Goal: Task Accomplishment & Management: Use online tool/utility

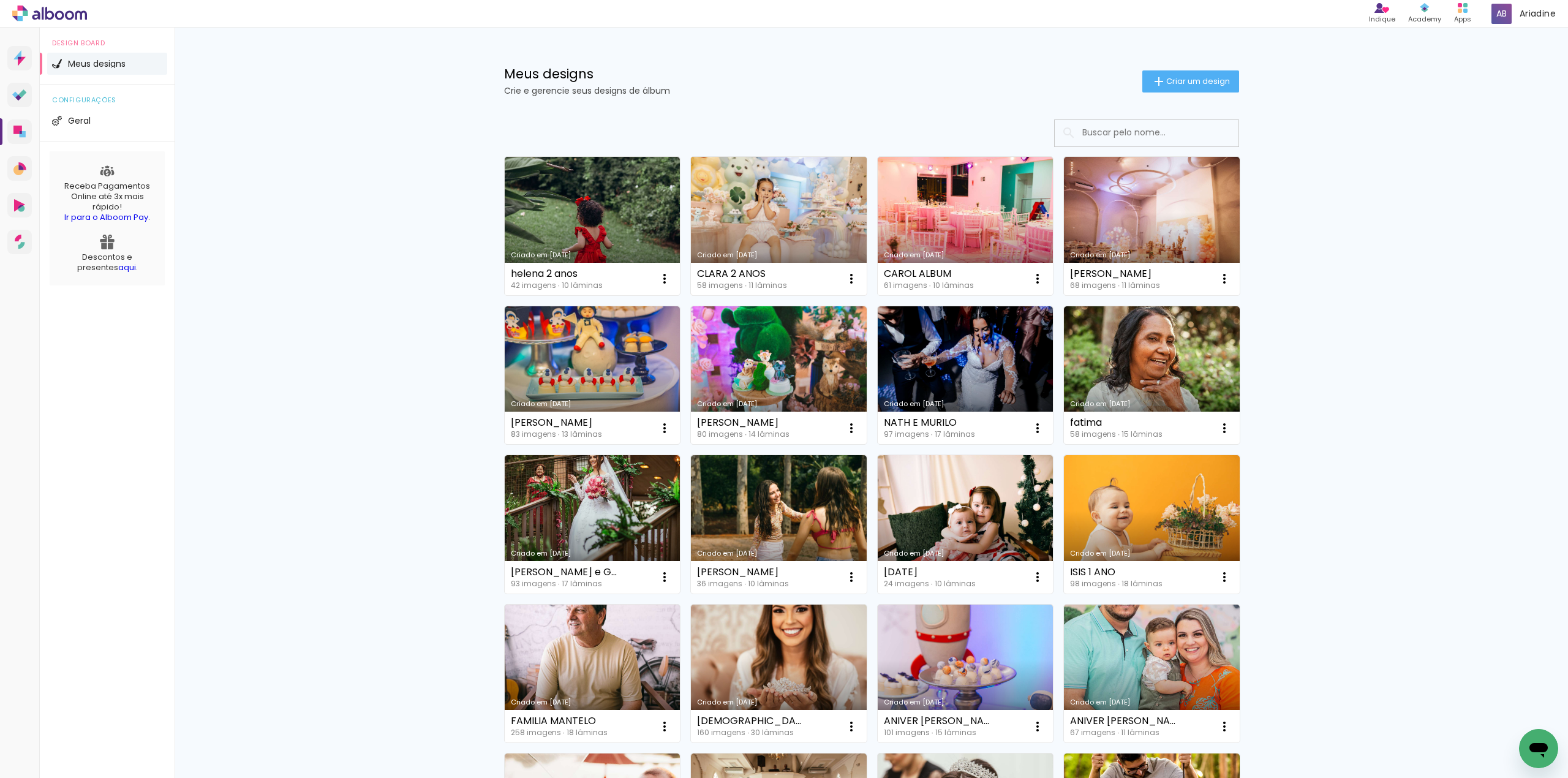
click at [764, 228] on link "Criado em [DATE]" at bounding box center [780, 226] width 176 height 139
click at [0, 0] on neon-animated-pages "Confirmar Cancelar" at bounding box center [0, 0] width 0 height 0
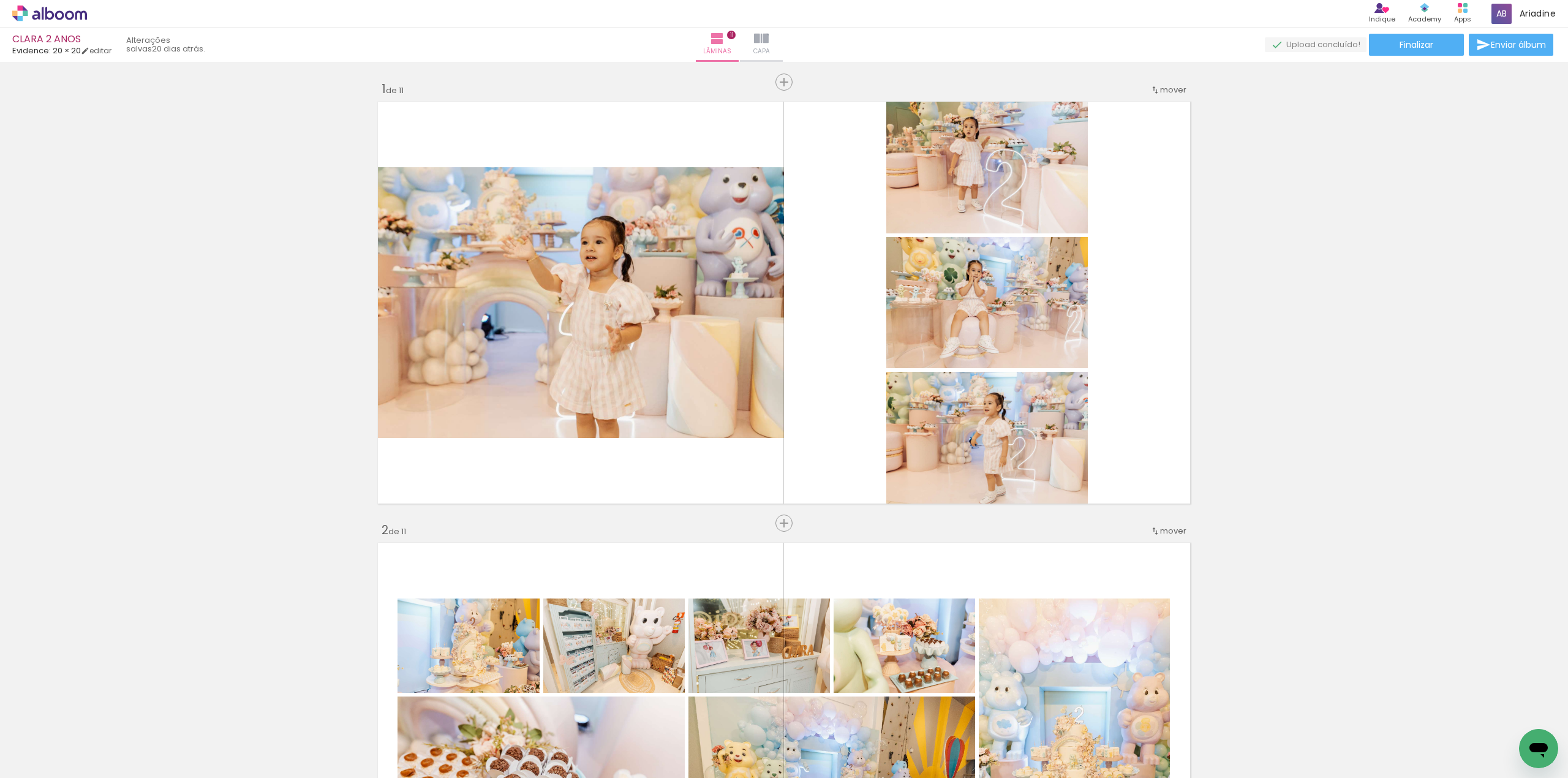
click at [769, 45] on iron-icon at bounding box center [761, 38] width 15 height 15
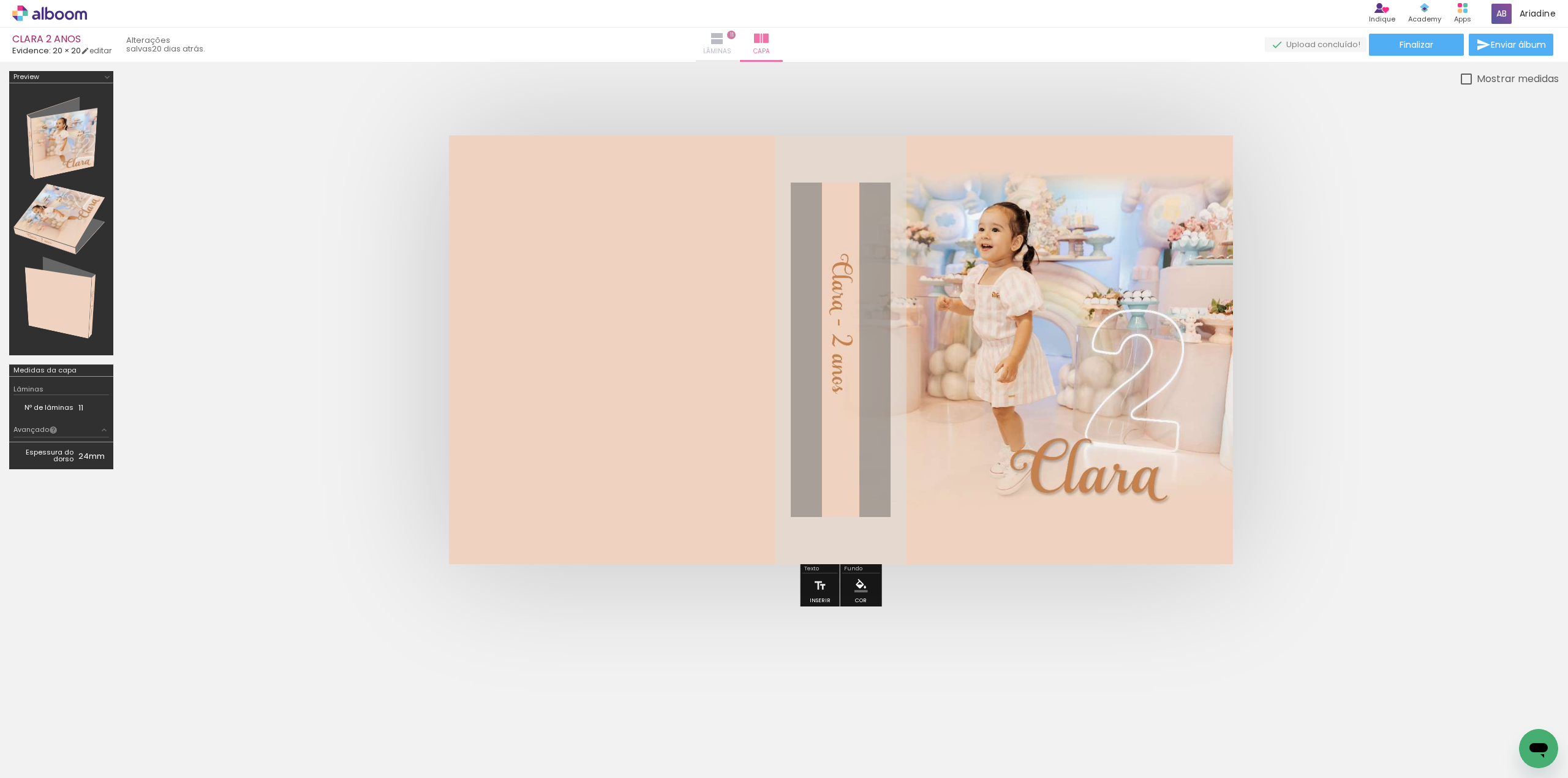
click at [739, 43] on paper-button "Lâminas 11" at bounding box center [718, 44] width 43 height 34
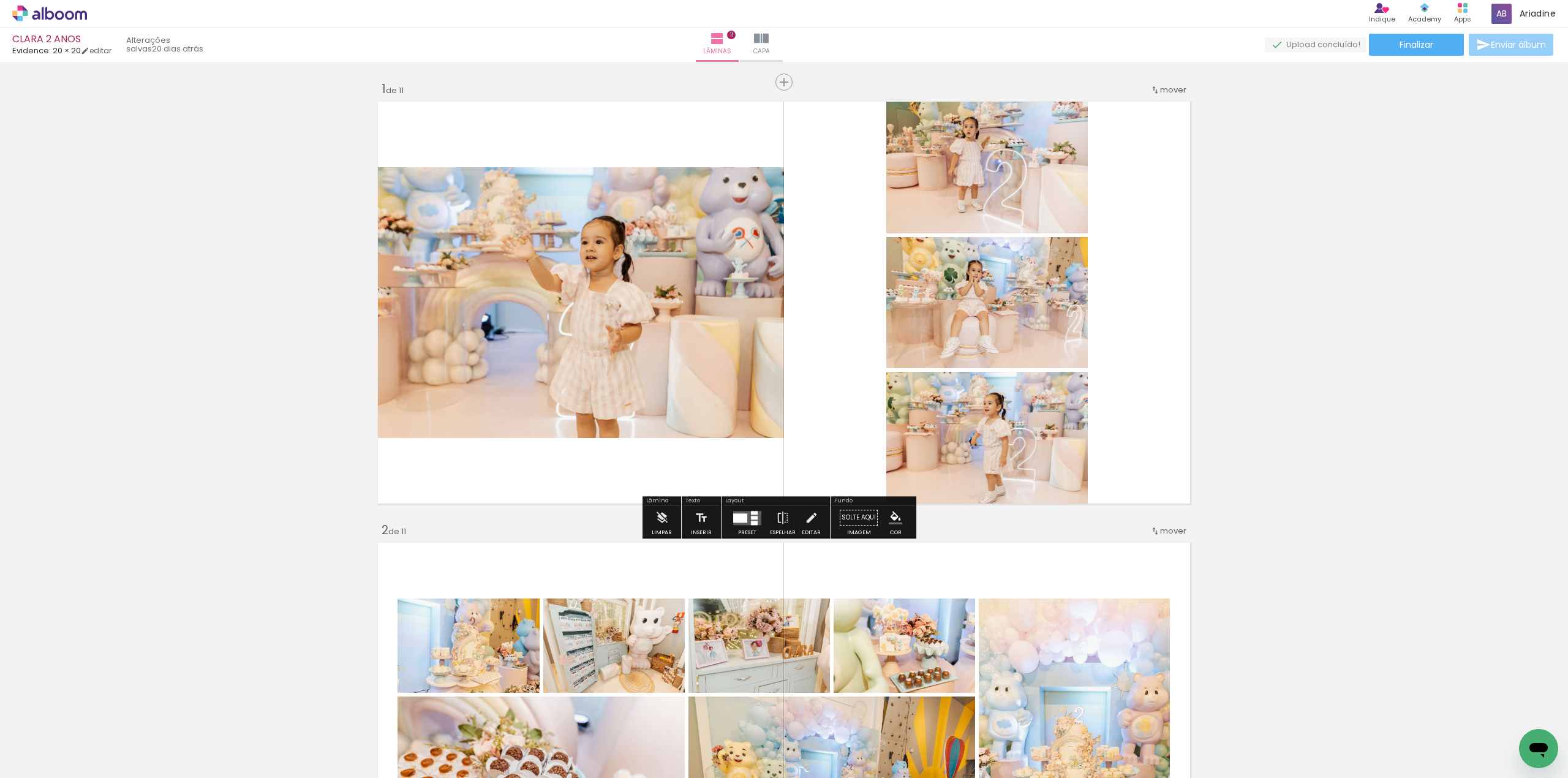
click at [1522, 41] on span "Enviar álbum" at bounding box center [1519, 45] width 55 height 9
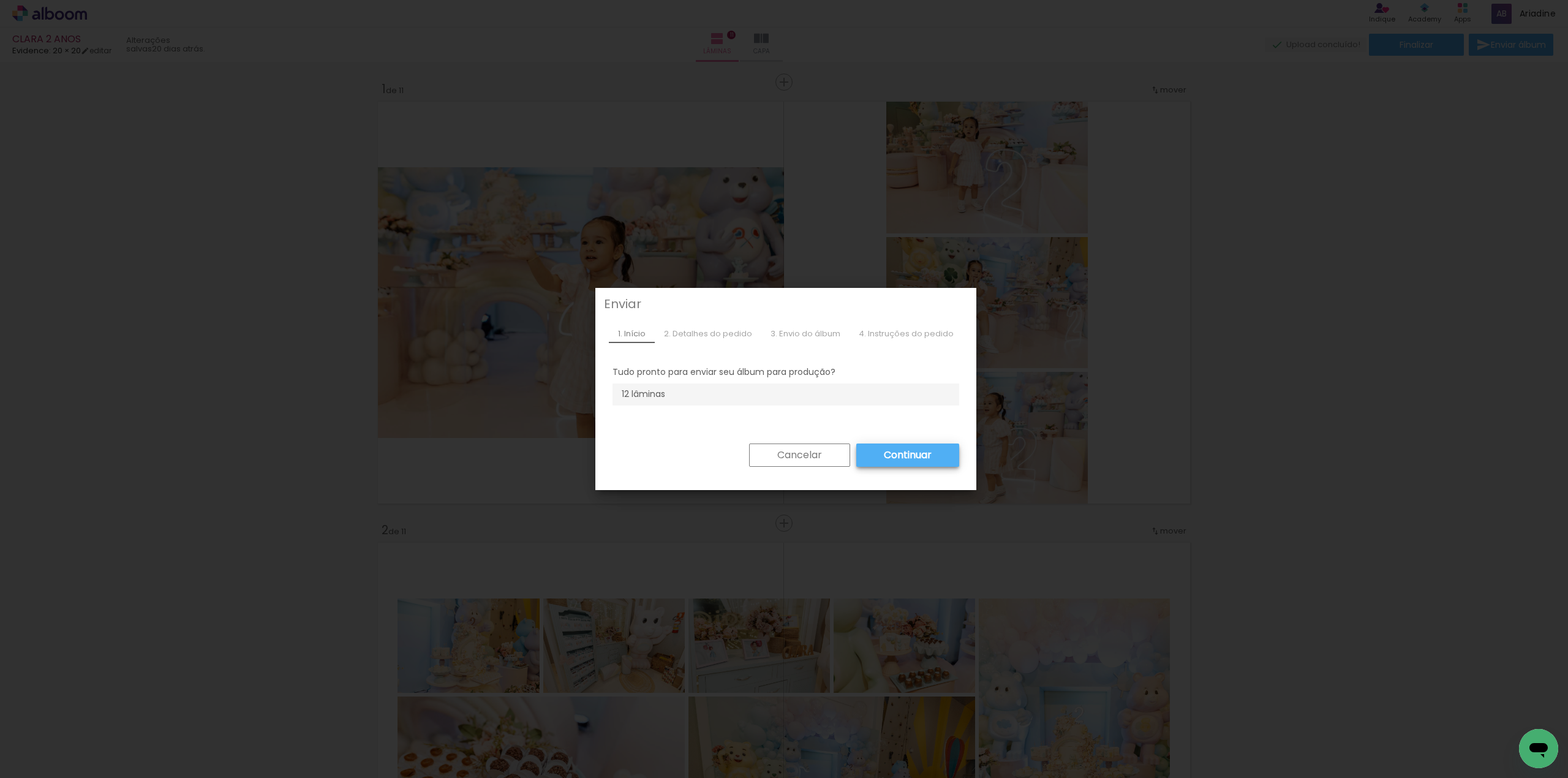
click at [0, 0] on slot "Continuar" at bounding box center [0, 0] width 0 height 0
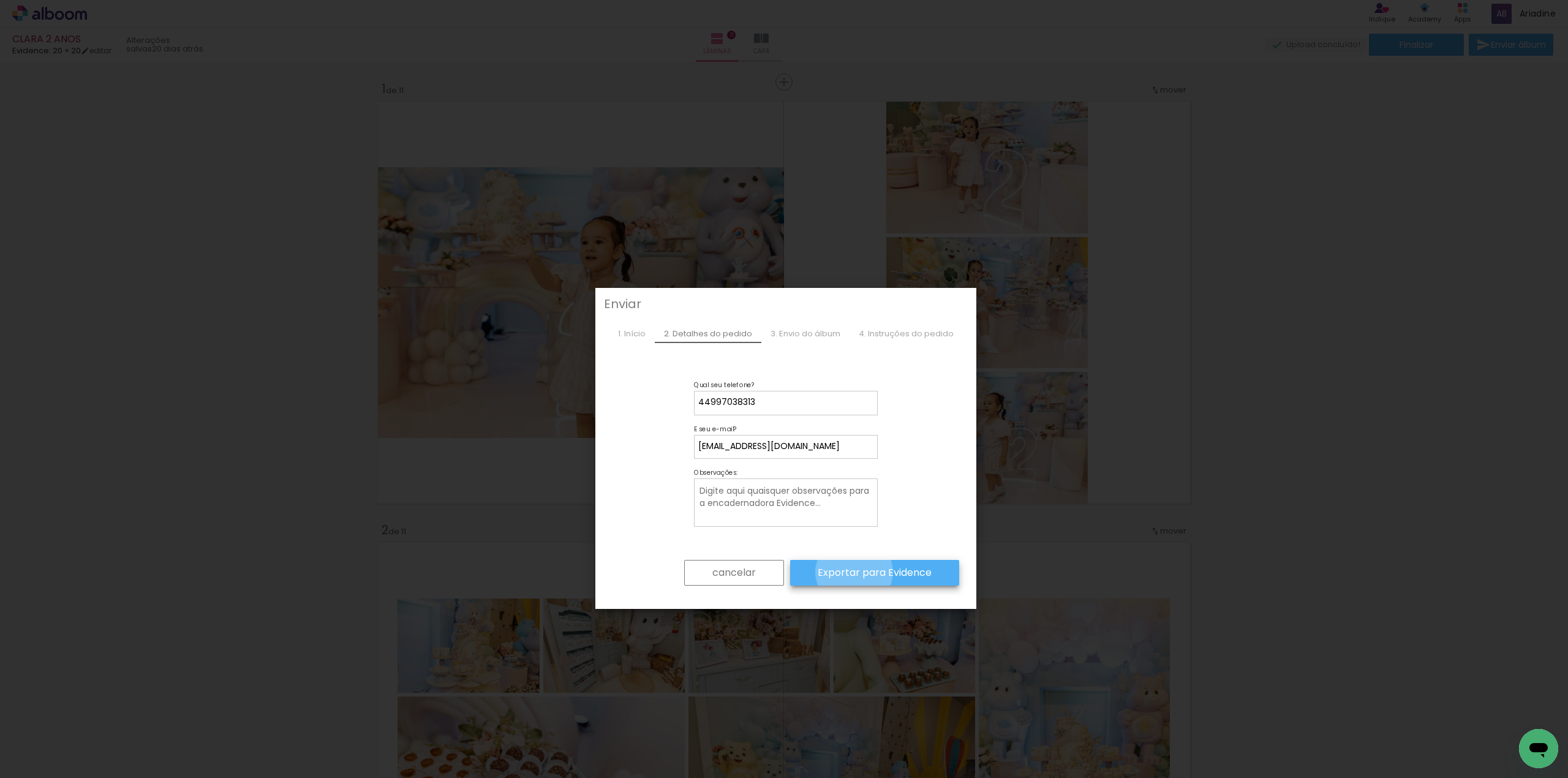
click at [0, 0] on slot "Exportar para Evidence" at bounding box center [0, 0] width 0 height 0
